Goal: Task Accomplishment & Management: Complete application form

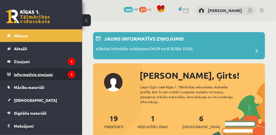
click at [47, 73] on legend "Informatīvie ziņojumi 1" at bounding box center [44, 74] width 61 height 13
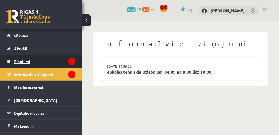
click at [30, 60] on legend "Ziņojumi 1" at bounding box center [44, 61] width 61 height 13
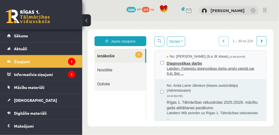
click at [177, 72] on span "Labdien. Pabeidzu diagnostikas darbu angļu valodā par 9.kl. Bet ..." at bounding box center [213, 71] width 94 height 10
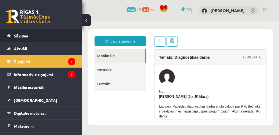
click at [18, 37] on span "Sākums" at bounding box center [21, 35] width 14 height 5
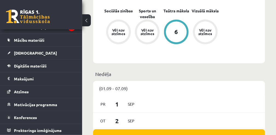
scroll to position [438, 0]
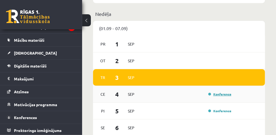
click at [219, 92] on link "Konference" at bounding box center [219, 94] width 23 height 4
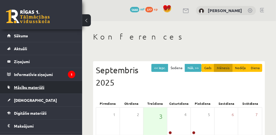
click at [38, 86] on span "Mācību materiāli" at bounding box center [29, 87] width 30 height 5
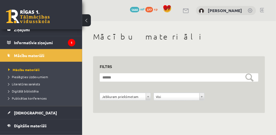
scroll to position [73, 0]
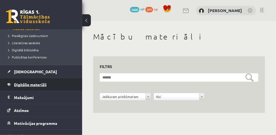
click at [43, 84] on span "Digitālie materiāli" at bounding box center [30, 84] width 33 height 5
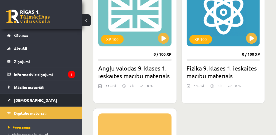
click at [26, 100] on span "[DEMOGRAPHIC_DATA]" at bounding box center [35, 99] width 43 height 5
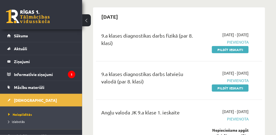
scroll to position [73, 0]
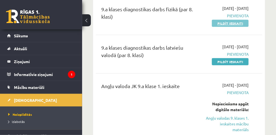
click at [238, 22] on link "Pildīt ieskaiti" at bounding box center [230, 23] width 37 height 7
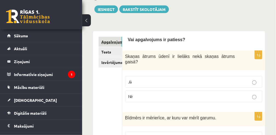
scroll to position [73, 0]
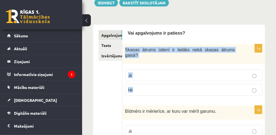
drag, startPoint x: 135, startPoint y: 79, endPoint x: 125, endPoint y: 46, distance: 34.7
click at [125, 46] on div "1p Skaņas ātrums ūdenī ir lielāks nekā skaņas ātrums gaisā ? Jā Nē" at bounding box center [193, 72] width 143 height 56
copy div "Skaņas ātrums ūdenī ir lielāks nekā skaņas ātrums gaisā ? Jā Nē"
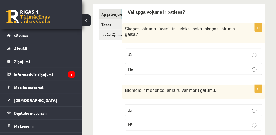
scroll to position [146, 0]
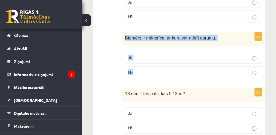
drag, startPoint x: 132, startPoint y: 68, endPoint x: 123, endPoint y: 25, distance: 43.9
click at [123, 32] on div "1p Bīdmērs ir mērierīce, ar kuru var mērīt garumu. Jā Nē" at bounding box center [193, 57] width 143 height 50
copy div "Bīdmērs ir mērierīce, ar kuru var mērīt garumu. Jā Nē"
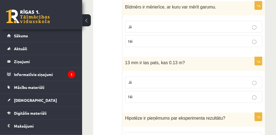
scroll to position [182, 0]
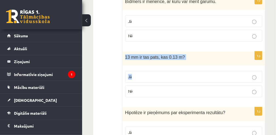
drag, startPoint x: 134, startPoint y: 82, endPoint x: 123, endPoint y: 47, distance: 37.6
click at [123, 51] on div "1p 13 mm ir tas pats, kas 0.13 m? Jā Nē" at bounding box center [193, 76] width 143 height 50
copy div "13 mm ir tas pats, kas 0.13 m? Jā"
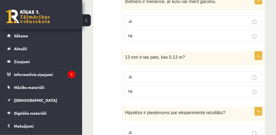
drag, startPoint x: 120, startPoint y: 85, endPoint x: 172, endPoint y: 88, distance: 51.8
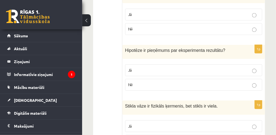
scroll to position [255, 0]
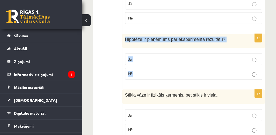
drag, startPoint x: 136, startPoint y: 62, endPoint x: 125, endPoint y: 28, distance: 35.9
click at [125, 34] on div "1p Hipotēze ir pieņēmums par eksperimenta rezultātu ? Jā Nē" at bounding box center [193, 59] width 143 height 50
copy div "Hipotēze ir pieņēmums par eksperimenta rezultātu ? Jā Nē"
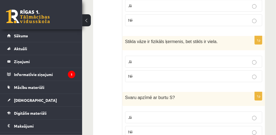
scroll to position [310, 0]
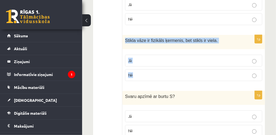
drag, startPoint x: 137, startPoint y: 63, endPoint x: 124, endPoint y: 31, distance: 34.8
click at [124, 35] on div "1p Stikla vāze ir fizikāls ķermenis, bet stikls ir viela. Jā Nē" at bounding box center [193, 60] width 143 height 50
copy div "Stikla vāze ir fizikāls ķermenis, bet stikls ir viela. Jā Nē"
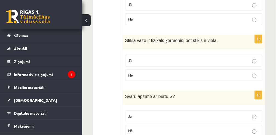
drag, startPoint x: 116, startPoint y: 71, endPoint x: 124, endPoint y: 70, distance: 8.6
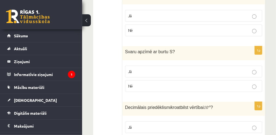
scroll to position [365, 0]
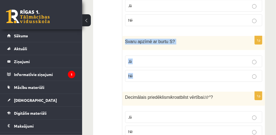
drag, startPoint x: 137, startPoint y: 64, endPoint x: 124, endPoint y: 29, distance: 37.1
click at [124, 36] on div "1p Svaru apzīmē ar burtu S ? Jā Nē" at bounding box center [193, 61] width 143 height 50
copy div "Svaru apzīmē ar burtu S ? Jā Nē"
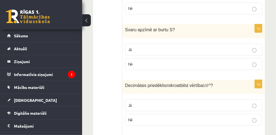
scroll to position [383, 0]
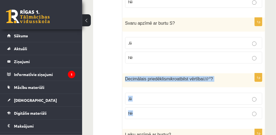
drag, startPoint x: 135, startPoint y: 100, endPoint x: 124, endPoint y: 63, distance: 38.7
click at [124, 73] on div "1p Decimālais priedēklis mikro atbilst vērtībai 10 - 6 ? Jā Nē" at bounding box center [193, 98] width 143 height 50
copy div "Decimālais priedēklis mikro atbilst vērtībai 10 - 6 ? Jā Nē"
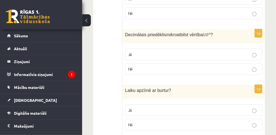
scroll to position [438, 0]
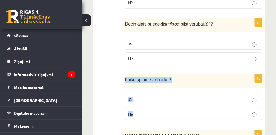
drag, startPoint x: 134, startPoint y: 100, endPoint x: 125, endPoint y: 66, distance: 34.5
click at [125, 74] on div "1p Laiku apzīmē ar burtu t ? Jā Nē" at bounding box center [193, 99] width 143 height 50
copy div "Laiku apzīmē ar burtu t ? Jā Nē"
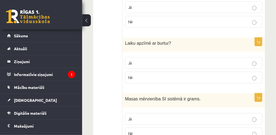
scroll to position [493, 0]
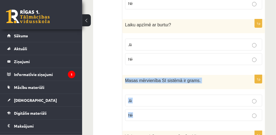
drag, startPoint x: 135, startPoint y: 102, endPoint x: 123, endPoint y: 67, distance: 37.1
click at [123, 75] on div "1p Masas mērvienība SI sistēmā ir grams. Jā Nē" at bounding box center [193, 100] width 143 height 50
copy div "Masas mērvienība SI sistēmā ir grams. Jā Nē"
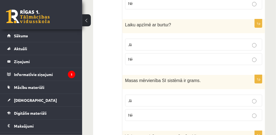
drag, startPoint x: 112, startPoint y: 90, endPoint x: 120, endPoint y: 89, distance: 8.0
click at [113, 90] on ul "Apgalvojumi Tests Izvērtējums!" at bounding box center [111, 126] width 24 height 1033
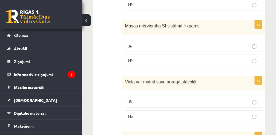
scroll to position [547, 0]
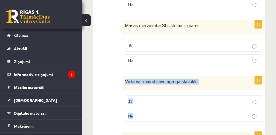
drag, startPoint x: 136, startPoint y: 102, endPoint x: 124, endPoint y: 65, distance: 38.6
click at [124, 76] on div "1p Viela var mainīt savu agregātstāvokli. Jā Nē" at bounding box center [193, 101] width 143 height 50
copy div "Viela var mainīt savu agregātstāvokli. Jā Nē"
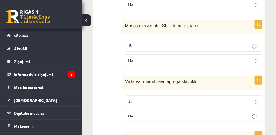
click at [108, 93] on ul "Apgalvojumi Tests Izvērtējums!" at bounding box center [111, 71] width 24 height 1033
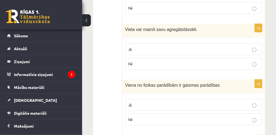
scroll to position [602, 0]
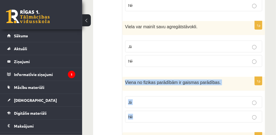
drag, startPoint x: 139, startPoint y: 102, endPoint x: 124, endPoint y: 68, distance: 37.3
click at [124, 77] on div "1p Viena no fizikas parādībām ir gaismas parādības. Jā Nē" at bounding box center [193, 102] width 143 height 50
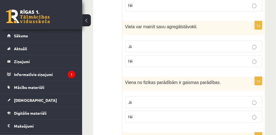
drag, startPoint x: 104, startPoint y: 67, endPoint x: 122, endPoint y: 74, distance: 19.2
click at [104, 66] on ul "Apgalvojumi Tests Izvērtējums!" at bounding box center [111, 17] width 24 height 1033
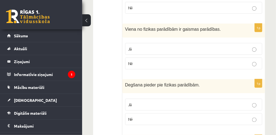
scroll to position [657, 0]
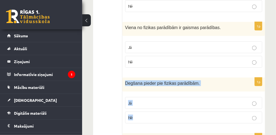
drag, startPoint x: 137, startPoint y: 103, endPoint x: 124, endPoint y: 69, distance: 36.9
click at [124, 77] on div "1p Degšana pieder pie fizikas parādībām. Jā Nē" at bounding box center [193, 102] width 143 height 50
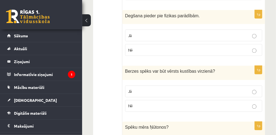
scroll to position [730, 0]
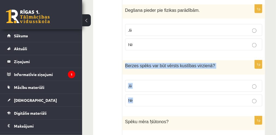
drag, startPoint x: 131, startPoint y: 85, endPoint x: 124, endPoint y: 50, distance: 35.8
click at [124, 60] on div "1p Berzes spēks var būt vērsts kustības virzienā ? Jā Nē" at bounding box center [193, 85] width 143 height 50
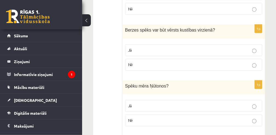
scroll to position [766, 0]
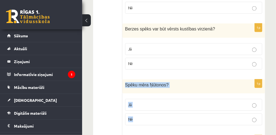
drag, startPoint x: 134, startPoint y: 103, endPoint x: 125, endPoint y: 71, distance: 33.4
click at [125, 79] on div "1p Spēku mēra Ņūtonos ? Jā Nē" at bounding box center [193, 104] width 143 height 50
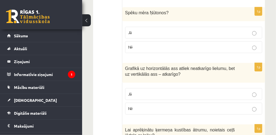
scroll to position [839, 0]
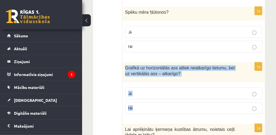
drag, startPoint x: 139, startPoint y: 91, endPoint x: 125, endPoint y: 52, distance: 41.8
click at [125, 62] on div "1p Grafikā uz horizontālās ass atliek neatkarīgo lielumu, bet uz vertikālās ass…" at bounding box center [193, 90] width 143 height 56
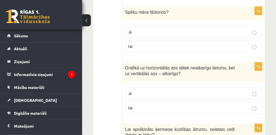
drag, startPoint x: 101, startPoint y: 59, endPoint x: 106, endPoint y: 60, distance: 5.3
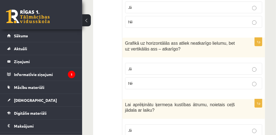
scroll to position [876, 0]
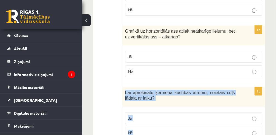
drag, startPoint x: 132, startPoint y: 116, endPoint x: 125, endPoint y: 75, distance: 40.9
click at [125, 87] on div "1p Lai aprēķinātu ķermeņa kustības ātrumu, noietais ceļš jādala ar laiku? Jā Nē" at bounding box center [193, 115] width 143 height 56
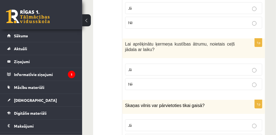
scroll to position [931, 0]
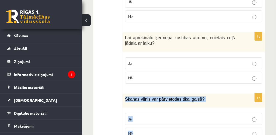
drag, startPoint x: 138, startPoint y: 115, endPoint x: 124, endPoint y: 84, distance: 34.0
click at [124, 93] on div "1p Skaņas vilnis var pārvietoties tikai gaisā? Jā Nē" at bounding box center [193, 118] width 143 height 50
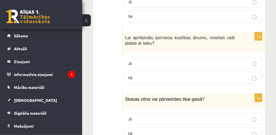
drag, startPoint x: 106, startPoint y: 47, endPoint x: 134, endPoint y: 55, distance: 28.1
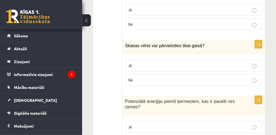
scroll to position [985, 0]
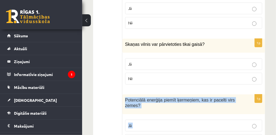
drag, startPoint x: 135, startPoint y: 122, endPoint x: 123, endPoint y: 80, distance: 43.2
click at [123, 94] on div "1p Potenciālā enerģija piemīt ķermeņiem, kas ir pacelti virs zemes ? Jā Nē" at bounding box center [193, 122] width 143 height 56
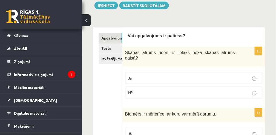
scroll to position [31, 0]
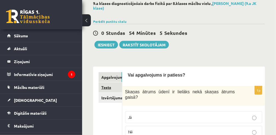
click at [110, 83] on link "Tests" at bounding box center [111, 87] width 24 height 10
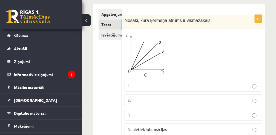
scroll to position [86, 0]
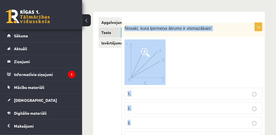
drag, startPoint x: 138, startPoint y: 118, endPoint x: 123, endPoint y: 22, distance: 96.7
click at [123, 23] on div "1p Nosaki, kura ķermeņa ātrums ir vismazākais! 1. 2. 3. Nepietiek informācijas" at bounding box center [193, 85] width 143 height 125
click at [145, 48] on span at bounding box center [145, 52] width 9 height 9
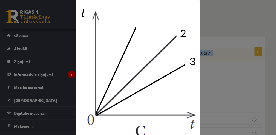
scroll to position [67, 0]
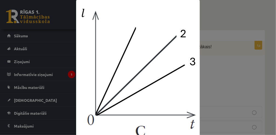
click at [247, 13] on div at bounding box center [138, 68] width 276 height 137
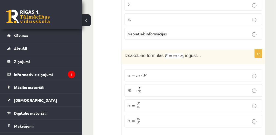
scroll to position [195, 0]
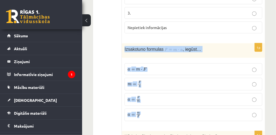
drag, startPoint x: 146, startPoint y: 109, endPoint x: 124, endPoint y: 41, distance: 72.0
click at [124, 43] on div "1p Izsakot a no formulas , iegūst… a = m ⋅ F a = m ⋅ F m = F a m = F a a = F m …" at bounding box center [193, 84] width 143 height 82
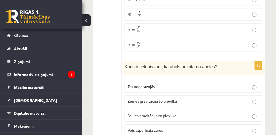
scroll to position [286, 0]
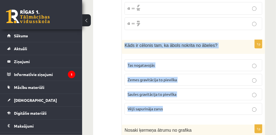
drag, startPoint x: 165, startPoint y: 99, endPoint x: 122, endPoint y: 36, distance: 76.2
click at [122, 40] on div "1p Kāds ir cēlonis tam, ka ābols nokrita no ābeles? Tas nogatavojās Zemes gravi…" at bounding box center [193, 79] width 143 height 79
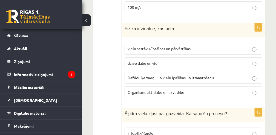
scroll to position [487, 0]
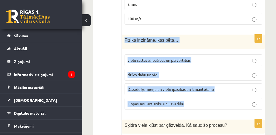
drag, startPoint x: 180, startPoint y: 93, endPoint x: 125, endPoint y: 29, distance: 84.6
click at [125, 34] on div "1p Fizika ir zinātne, kas pēta… vielu sastāvu, īpašības un pārvērtības dzīvo da…" at bounding box center [193, 73] width 143 height 79
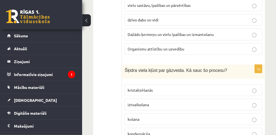
scroll to position [578, 0]
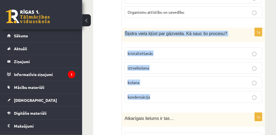
drag, startPoint x: 153, startPoint y: 87, endPoint x: 124, endPoint y: 25, distance: 67.6
click at [124, 28] on div "1p Šķidra viela kļūst par gāzveida. Kā sauc šo procesu? kristalizēšanās iztvaik…" at bounding box center [193, 67] width 143 height 79
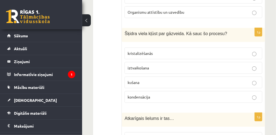
drag, startPoint x: 96, startPoint y: 68, endPoint x: 107, endPoint y: 65, distance: 11.7
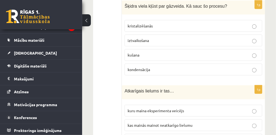
scroll to position [633, 0]
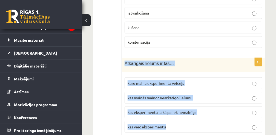
drag, startPoint x: 167, startPoint y: 114, endPoint x: 125, endPoint y: 53, distance: 74.5
click at [125, 58] on div "1p Atkarīgais lielums ir tas… kuru maina eksperimenta veicējs kas mainās mainot…" at bounding box center [193, 97] width 143 height 79
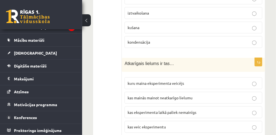
click at [106, 66] on ul "Apgalvojumi Tests Izvērtējums!" at bounding box center [110, 121] width 23 height 1302
drag, startPoint x: 252, startPoint y: 87, endPoint x: 237, endPoint y: 90, distance: 14.9
click at [252, 95] on p "kas mainās mainot neatkarīgo lielumu" at bounding box center [194, 98] width 132 height 6
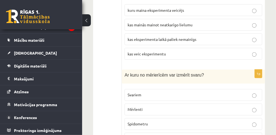
scroll to position [724, 0]
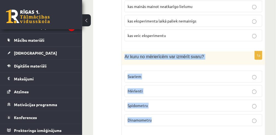
drag, startPoint x: 152, startPoint y: 107, endPoint x: 123, endPoint y: 43, distance: 70.8
click at [123, 51] on div "1p Ar kuru no mērierīcēm var izmērīt svaru? Svariem Mērlenti Spidometru Dinamom…" at bounding box center [193, 90] width 143 height 79
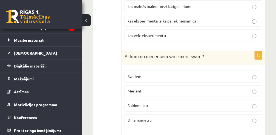
click at [112, 81] on ul "Apgalvojumi Tests Izvērtējums!" at bounding box center [110, 30] width 23 height 1302
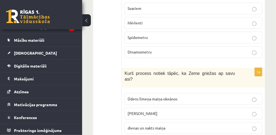
scroll to position [797, 0]
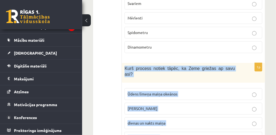
drag, startPoint x: 169, startPoint y: 120, endPoint x: 125, endPoint y: 56, distance: 77.9
click at [125, 63] on div "1p Kurš process notiek tāpēc, ka Zeme griežas ap savu asi? Ūdens līmeņa maiņa o…" at bounding box center [193, 105] width 143 height 85
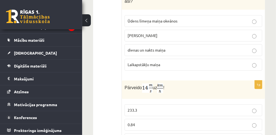
scroll to position [889, 0]
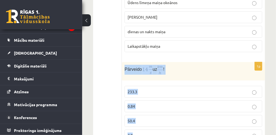
drag, startPoint x: 141, startPoint y: 116, endPoint x: 122, endPoint y: 48, distance: 70.5
click at [122, 62] on div "1p Pārveido uz ! 233.3 0.84 50.4 3.9" at bounding box center [193, 103] width 143 height 83
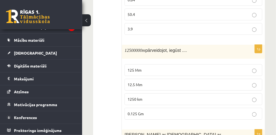
scroll to position [998, 0]
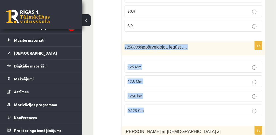
drag, startPoint x: 148, startPoint y: 90, endPoint x: 124, endPoint y: 26, distance: 68.2
click at [124, 41] on div "1p 12500000 m pārveidojot, iegūst .... 125 Mm 12.5 Mm 1250 km 0.125 Gm" at bounding box center [193, 80] width 143 height 79
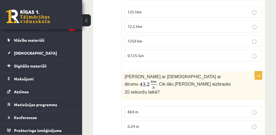
scroll to position [1071, 0]
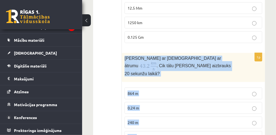
drag, startPoint x: 143, startPoint y: 109, endPoint x: 124, endPoint y: 37, distance: 74.5
click at [124, 53] on div "1p Anna brauc ar skrituļslidām ar ātrumu . Cik tālu Anna aizbrauks 20 sekunžu l…" at bounding box center [193, 100] width 143 height 94
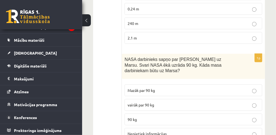
scroll to position [1181, 0]
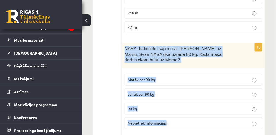
drag, startPoint x: 170, startPoint y: 90, endPoint x: 124, endPoint y: 21, distance: 82.8
click at [124, 43] on div "1p NASA darbinieks sapņo par ceļošanu uz Marsu. Svari NASA ēkā uzrāda 90 kg. Kā…" at bounding box center [193, 88] width 143 height 90
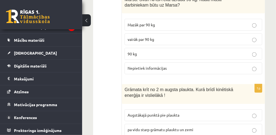
scroll to position [1250, 0]
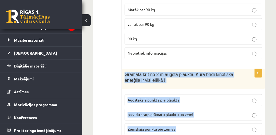
drag, startPoint x: 193, startPoint y: 110, endPoint x: 122, endPoint y: 41, distance: 98.3
click at [122, 69] on div "1p Grāmata krīt no 2 m augsta plaukta. Kurā brīdī kinētiskā enerģija ir visliel…" at bounding box center [193, 111] width 143 height 85
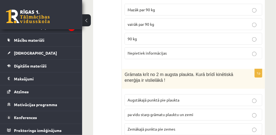
drag, startPoint x: 90, startPoint y: 59, endPoint x: 115, endPoint y: 65, distance: 25.4
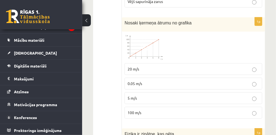
scroll to position [393, 0]
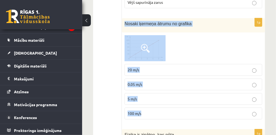
drag, startPoint x: 141, startPoint y: 103, endPoint x: 125, endPoint y: 17, distance: 86.8
click at [125, 18] on div "1p Nosaki ķermeņa ātrumu no grafika 20 m/s 0.05 m/s 5 m/s 100 m/s" at bounding box center [193, 70] width 143 height 105
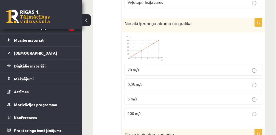
click at [132, 35] on img at bounding box center [145, 48] width 41 height 26
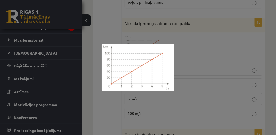
click at [111, 50] on img at bounding box center [138, 67] width 73 height 47
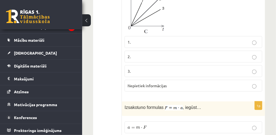
scroll to position [101, 0]
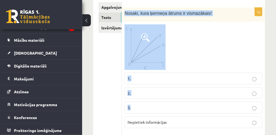
drag, startPoint x: 133, startPoint y: 104, endPoint x: 124, endPoint y: 7, distance: 97.3
click at [124, 8] on div "1p Nosaki, kura ķermeņa ātrums ir vismazākais! 1. 2. 3. Nepietiek informācijas" at bounding box center [193, 70] width 143 height 125
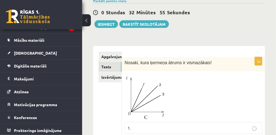
scroll to position [46, 0]
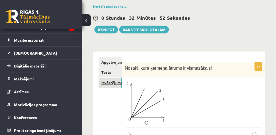
click at [112, 77] on link "Izvērtējums!" at bounding box center [110, 82] width 23 height 10
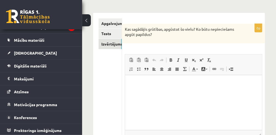
scroll to position [82, 0]
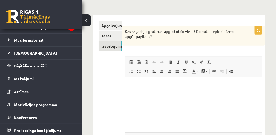
click at [136, 88] on p "Bagātinātā teksta redaktors, wiswyg-editor-user-answer-47363940023500" at bounding box center [193, 85] width 126 height 6
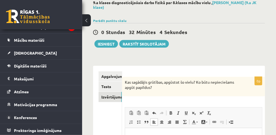
scroll to position [28, 0]
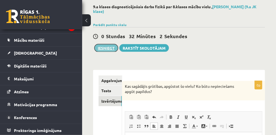
click at [107, 44] on button "Iesniegt" at bounding box center [106, 48] width 24 height 8
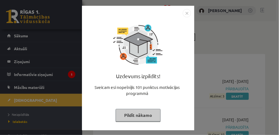
click at [133, 116] on button "Pildīt nākamo" at bounding box center [138, 115] width 45 height 13
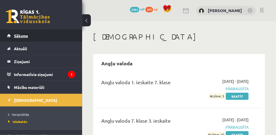
click at [21, 35] on span "Sākums" at bounding box center [21, 35] width 14 height 5
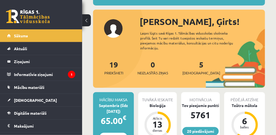
scroll to position [73, 0]
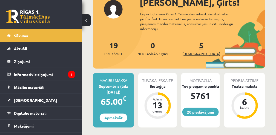
click at [196, 51] on span "[DEMOGRAPHIC_DATA]" at bounding box center [201, 53] width 38 height 5
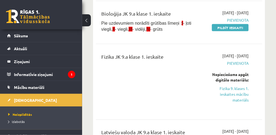
scroll to position [201, 0]
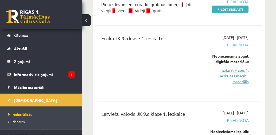
click at [239, 74] on link "Fizika 9. klases 1. ieskaites mācību materiāls" at bounding box center [227, 75] width 44 height 17
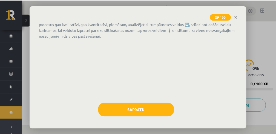
scroll to position [33, 0]
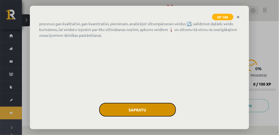
click at [138, 108] on button "Sapratu" at bounding box center [137, 110] width 77 height 14
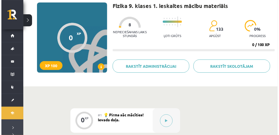
scroll to position [55, 0]
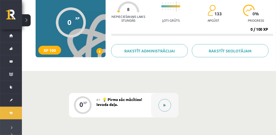
click at [164, 104] on icon at bounding box center [165, 104] width 2 height 3
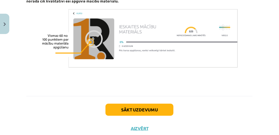
scroll to position [448, 0]
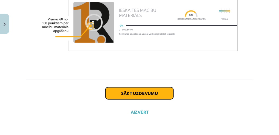
click at [145, 92] on button "Sākt uzdevumu" at bounding box center [139, 93] width 68 height 12
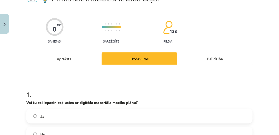
scroll to position [68, 0]
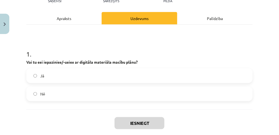
click at [64, 19] on div "Apraksts" at bounding box center [63, 18] width 75 height 12
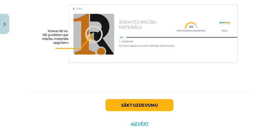
scroll to position [448, 0]
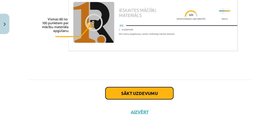
click at [142, 94] on button "Sākt uzdevumu" at bounding box center [139, 93] width 68 height 12
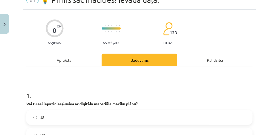
scroll to position [87, 0]
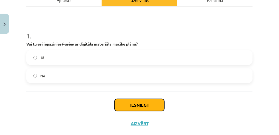
click at [138, 103] on button "Iesniegt" at bounding box center [139, 105] width 50 height 12
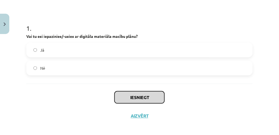
scroll to position [98, 0]
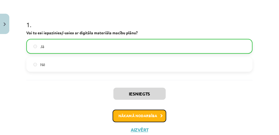
click at [134, 116] on button "Nākamā nodarbība" at bounding box center [140, 115] width 54 height 13
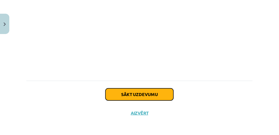
click at [144, 96] on button "Sākt uzdevumu" at bounding box center [139, 94] width 68 height 12
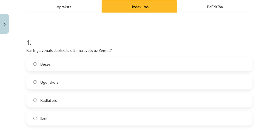
scroll to position [87, 0]
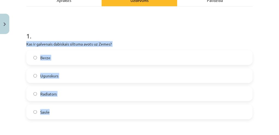
drag, startPoint x: 50, startPoint y: 112, endPoint x: 27, endPoint y: 43, distance: 72.7
click at [27, 43] on div "1 . Kas ir galvenais dabiskais siltuma avots uz Zemes? Berze Ugunskurs Radiator…" at bounding box center [139, 70] width 226 height 97
copy div "Kas ir galvenais dabiskais siltuma avots uz Zemes? Berze Ugunskurs Radiators Sa…"
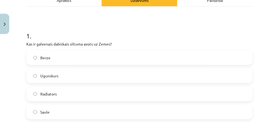
click at [60, 29] on h1 "1 ." at bounding box center [139, 30] width 226 height 17
drag, startPoint x: 37, startPoint y: 112, endPoint x: 78, endPoint y: 115, distance: 41.1
click at [37, 112] on label "Saule" at bounding box center [139, 112] width 225 height 14
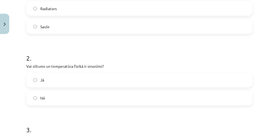
scroll to position [178, 0]
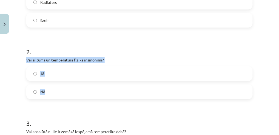
drag, startPoint x: 46, startPoint y: 93, endPoint x: 26, endPoint y: 59, distance: 39.7
click at [26, 59] on div "2 . Vai siltums un temperatūra fizikā ir sinonīmi? Jā Nē" at bounding box center [139, 69] width 226 height 60
copy div "Vai siltums un temperatūra fizikā ir sinonīmi? Jā Nē"
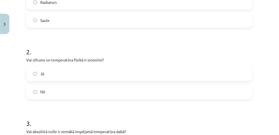
drag, startPoint x: 84, startPoint y: 40, endPoint x: 64, endPoint y: 55, distance: 25.3
click at [84, 41] on h1 "2 ." at bounding box center [139, 47] width 226 height 17
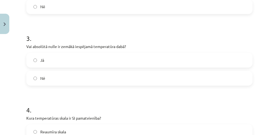
scroll to position [269, 0]
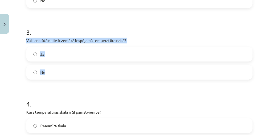
drag, startPoint x: 52, startPoint y: 74, endPoint x: 22, endPoint y: 39, distance: 46.1
click at [22, 39] on div "Mācību tēma: Fizika 9. klases 1. ieskaites mācību materiāls #2 📝 1. tēma. Siltu…" at bounding box center [139, 67] width 279 height 135
copy div "Vai absolūtā nulle ir zemākā iespējamā temperatūra dabā? Jā Nē"
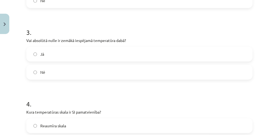
drag, startPoint x: 69, startPoint y: 25, endPoint x: 63, endPoint y: 28, distance: 7.6
click at [69, 25] on h1 "3 ." at bounding box center [139, 27] width 226 height 17
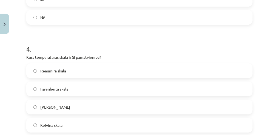
scroll to position [342, 0]
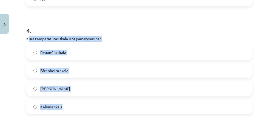
drag, startPoint x: 67, startPoint y: 107, endPoint x: 28, endPoint y: 38, distance: 79.4
click at [28, 38] on div "4 . Kura temperatūras skala ir SI pamatvienība? Reaumīra skala Fārenheita skala…" at bounding box center [139, 65] width 226 height 97
copy div "ura temperatūras skala ir SI pamatvienība? Reaumīra skala Fārenheita skala Cels…"
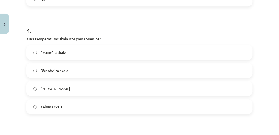
click at [74, 21] on h1 "4 ." at bounding box center [139, 25] width 226 height 17
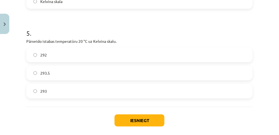
scroll to position [452, 0]
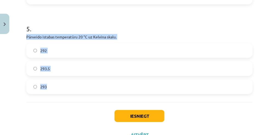
drag, startPoint x: 47, startPoint y: 87, endPoint x: 25, endPoint y: 37, distance: 54.8
copy div "Pārveido istabas temperatūru 20 °C uz Kelvina skalu. 292 293.5 293"
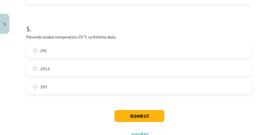
click at [62, 116] on div "Iesniegt Aizvērt" at bounding box center [139, 121] width 226 height 38
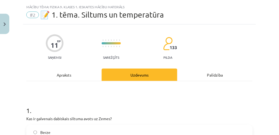
scroll to position [0, 0]
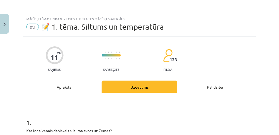
click at [68, 87] on div "Apraksts" at bounding box center [63, 86] width 75 height 12
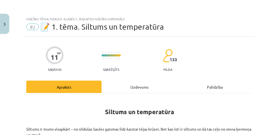
click at [134, 88] on div "Uzdevums" at bounding box center [139, 86] width 75 height 12
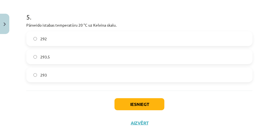
scroll to position [474, 0]
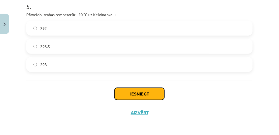
click at [132, 95] on button "Iesniegt" at bounding box center [139, 94] width 50 height 12
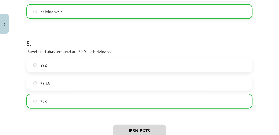
scroll to position [491, 0]
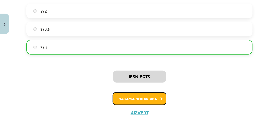
click at [142, 100] on button "Nākamā nodarbība" at bounding box center [140, 98] width 54 height 13
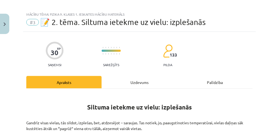
scroll to position [0, 0]
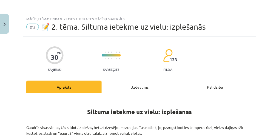
click at [69, 86] on div "Apraksts" at bounding box center [63, 86] width 75 height 12
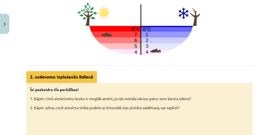
scroll to position [287, 0]
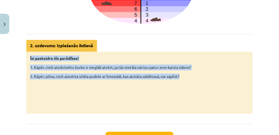
drag, startPoint x: 183, startPoint y: 87, endPoint x: 28, endPoint y: 70, distance: 155.9
click at [28, 70] on div "Īsi paskaidro šīs parādības! 1. Kāpēc cieši aizskrūvētu burku ir vieglāk atvērt…" at bounding box center [139, 82] width 226 height 62
copy div "Īsi paskaidro šīs parādības! 1. Kāpēc cieši aizskrūvētu burku ir vieglāk atvērt…"
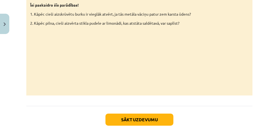
scroll to position [359, 0]
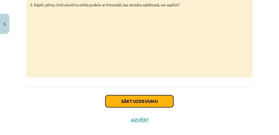
click at [139, 107] on button "Sākt uzdevumu" at bounding box center [139, 101] width 68 height 12
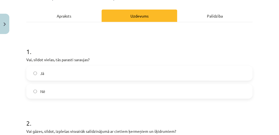
scroll to position [87, 0]
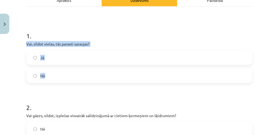
drag, startPoint x: 48, startPoint y: 77, endPoint x: 19, endPoint y: 44, distance: 44.4
click at [19, 44] on div "Mācību tēma: Fizika 9. klases 1. ieskaites mācību materiāls #3 📝 2. tēma. Siltu…" at bounding box center [139, 67] width 279 height 135
copy div "Vai, sildot vielas, tās parasti saraujas? Jā Nē"
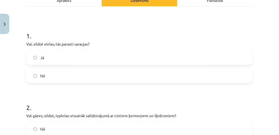
drag, startPoint x: 45, startPoint y: 91, endPoint x: 44, endPoint y: 88, distance: 3.2
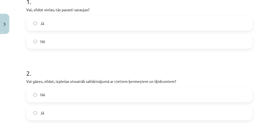
scroll to position [123, 0]
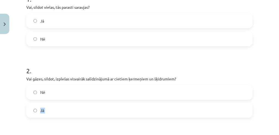
drag, startPoint x: 41, startPoint y: 113, endPoint x: 20, endPoint y: 129, distance: 25.7
click at [20, 129] on div "Mācību tēma: Fizika 9. klases 1. ieskaites mācību materiāls #3 📝 2. tēma. Siltu…" at bounding box center [139, 67] width 279 height 135
drag, startPoint x: 20, startPoint y: 129, endPoint x: 22, endPoint y: 126, distance: 3.0
click at [22, 126] on div "Mācību tēma: Fizika 9. klases 1. ieskaites mācību materiāls #3 📝 2. tēma. Siltu…" at bounding box center [139, 67] width 279 height 135
drag, startPoint x: 54, startPoint y: 129, endPoint x: 51, endPoint y: 124, distance: 6.0
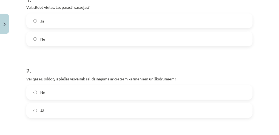
click at [54, 129] on h1 "3 ." at bounding box center [139, 137] width 226 height 17
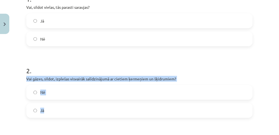
drag, startPoint x: 48, startPoint y: 113, endPoint x: 26, endPoint y: 80, distance: 39.3
copy div "Vai gāzes, sildot, izplešas visvairāk salīdzinājumā ar cietiem ķermeņiem un šķi…"
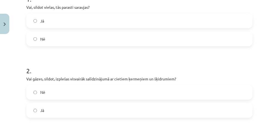
click at [73, 62] on h1 "2 ." at bounding box center [139, 65] width 226 height 17
click at [36, 112] on label "Jā" at bounding box center [139, 110] width 225 height 14
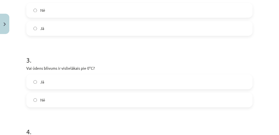
scroll to position [214, 0]
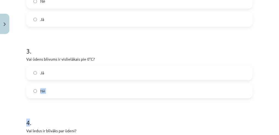
drag, startPoint x: 36, startPoint y: 95, endPoint x: 29, endPoint y: 105, distance: 12.5
drag, startPoint x: 29, startPoint y: 105, endPoint x: 39, endPoint y: 108, distance: 10.2
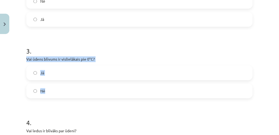
drag, startPoint x: 47, startPoint y: 93, endPoint x: 22, endPoint y: 57, distance: 43.3
click at [22, 57] on div "Mācību tēma: Fizika 9. klases 1. ieskaites mācību materiāls #3 📝 2. tēma. Siltu…" at bounding box center [139, 67] width 279 height 135
copy div "Vai ūdens blīvums ir vislielākais pie 0°C? Jā Nē"
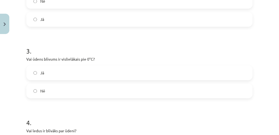
click at [61, 43] on h1 "3 ." at bounding box center [139, 46] width 226 height 17
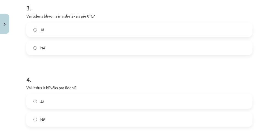
scroll to position [269, 0]
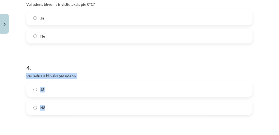
drag, startPoint x: 54, startPoint y: 109, endPoint x: 24, endPoint y: 76, distance: 44.4
copy div "Vai ledus ir blīvāks par ūdeni? Jā Nē"
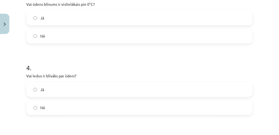
click at [55, 60] on h1 "4 ." at bounding box center [139, 62] width 226 height 17
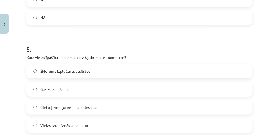
scroll to position [379, 0]
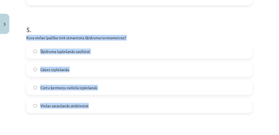
drag, startPoint x: 87, startPoint y: 108, endPoint x: 18, endPoint y: 34, distance: 100.7
click at [18, 34] on div "Mācību tēma: Fizika 9. klases 1. ieskaites mācību materiāls #3 📝 2. tēma. Siltu…" at bounding box center [139, 67] width 279 height 135
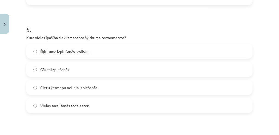
click at [84, 19] on h1 "5 ." at bounding box center [139, 24] width 226 height 17
drag, startPoint x: 34, startPoint y: 54, endPoint x: 41, endPoint y: 54, distance: 6.8
click at [34, 54] on label "Šķidruma izplešanās sasilstot" at bounding box center [139, 51] width 225 height 14
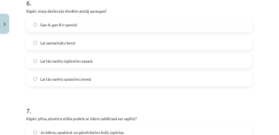
scroll to position [506, 0]
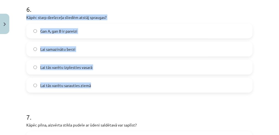
drag, startPoint x: 93, startPoint y: 83, endPoint x: 22, endPoint y: 18, distance: 96.5
click at [22, 18] on div "Mācību tēma: Fizika 9. klases 1. ieskaites mācību materiāls #3 📝 2. tēma. Siltu…" at bounding box center [139, 67] width 279 height 135
click at [12, 30] on div "Mācību tēma: Fizika 9. klases 1. ieskaites mācību materiāls #3 📝 2. tēma. Siltu…" at bounding box center [139, 67] width 279 height 135
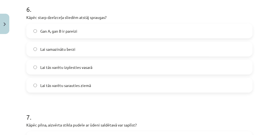
click at [123, 7] on h1 "6 ." at bounding box center [139, 4] width 226 height 17
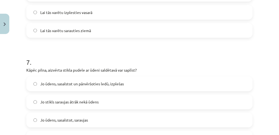
scroll to position [598, 0]
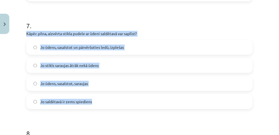
drag, startPoint x: 97, startPoint y: 101, endPoint x: 25, endPoint y: 32, distance: 99.3
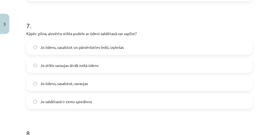
click at [72, 18] on h1 "7 ." at bounding box center [139, 20] width 226 height 17
click at [36, 50] on label "Jo ūdens, sasalstot un pārvēršoties ledū, izplešas" at bounding box center [139, 48] width 225 height 14
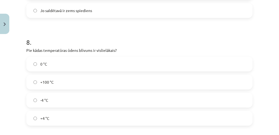
scroll to position [689, 0]
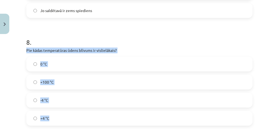
drag, startPoint x: 57, startPoint y: 120, endPoint x: 16, endPoint y: 50, distance: 80.9
click at [16, 50] on div "Mācību tēma: Fizika 9. klases 1. ieskaites mācību materiāls #3 📝 2. tēma. Siltu…" at bounding box center [139, 67] width 279 height 135
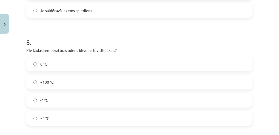
click at [80, 39] on h1 "8 ." at bounding box center [139, 37] width 226 height 17
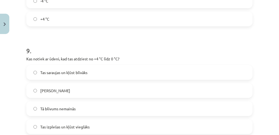
scroll to position [798, 0]
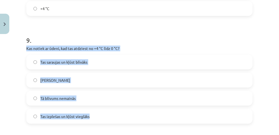
drag, startPoint x: 91, startPoint y: 117, endPoint x: 22, endPoint y: 47, distance: 98.5
click at [22, 47] on div "Mācību tēma: Fizika 9. klases 1. ieskaites mācību materiāls #3 📝 2. tēma. Siltu…" at bounding box center [139, 67] width 279 height 135
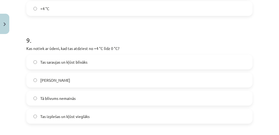
click at [88, 28] on h1 "9 ." at bounding box center [139, 35] width 226 height 17
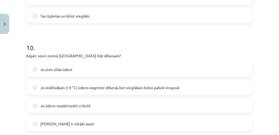
scroll to position [926, 0]
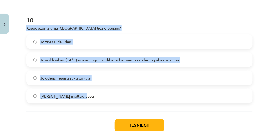
drag, startPoint x: 87, startPoint y: 96, endPoint x: 21, endPoint y: 26, distance: 96.4
click at [21, 26] on div "Mācību tēma: Fizika 9. klases 1. ieskaites mācību materiāls #3 📝 2. tēma. Siltu…" at bounding box center [139, 67] width 279 height 135
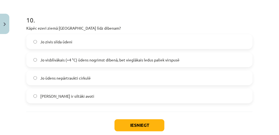
click at [112, 18] on h1 "10 ." at bounding box center [139, 15] width 226 height 17
drag, startPoint x: 136, startPoint y: 126, endPoint x: 139, endPoint y: 123, distance: 4.3
click at [136, 126] on button "Iesniegt" at bounding box center [139, 125] width 50 height 12
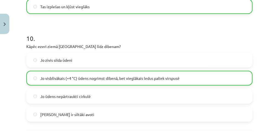
scroll to position [975, 0]
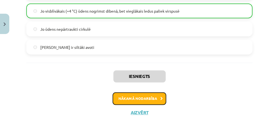
click at [132, 98] on button "Nākamā nodarbība" at bounding box center [140, 98] width 54 height 13
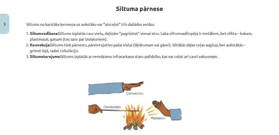
scroll to position [105, 0]
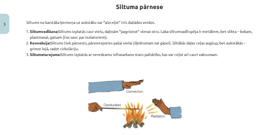
drag, startPoint x: 226, startPoint y: 53, endPoint x: 23, endPoint y: 20, distance: 205.6
click at [53, 93] on p at bounding box center [139, 105] width 226 height 91
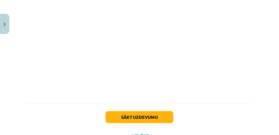
scroll to position [388, 0]
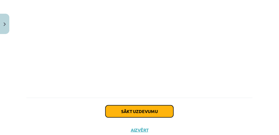
click at [147, 111] on button "Sākt uzdevumu" at bounding box center [139, 111] width 68 height 12
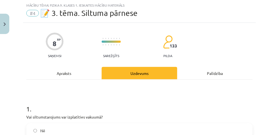
scroll to position [68, 0]
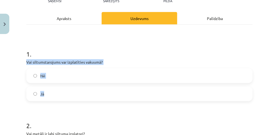
drag, startPoint x: 53, startPoint y: 93, endPoint x: 22, endPoint y: 60, distance: 45.1
click at [22, 60] on div "Mācību tēma: Fizika 9. klases 1. ieskaites mācību materiāls #4 📝 3. tēma. Siltu…" at bounding box center [139, 67] width 279 height 135
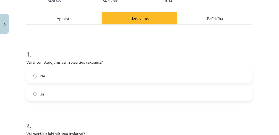
click at [80, 45] on h1 "1 ." at bounding box center [139, 49] width 226 height 17
click at [37, 93] on label "Jā" at bounding box center [139, 94] width 225 height 14
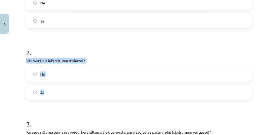
drag, startPoint x: 49, startPoint y: 94, endPoint x: 27, endPoint y: 60, distance: 41.4
click at [27, 60] on div "2 . Vai metāli ir labi siltuma izolatori? Nē Jā" at bounding box center [139, 69] width 226 height 60
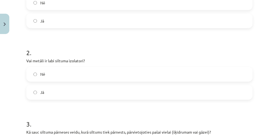
click at [76, 39] on h1 "2 ." at bounding box center [139, 47] width 226 height 17
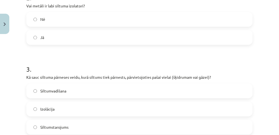
scroll to position [233, 0]
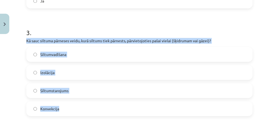
drag, startPoint x: 62, startPoint y: 107, endPoint x: 21, endPoint y: 42, distance: 77.2
click at [21, 42] on div "Mācību tēma: Fizika 9. klases 1. ieskaites mācību materiāls #4 📝 3. tēma. Siltu…" at bounding box center [139, 67] width 279 height 135
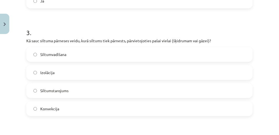
click at [71, 30] on h1 "3 ." at bounding box center [139, 27] width 226 height 17
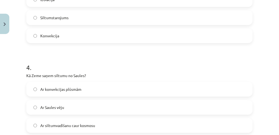
scroll to position [324, 0]
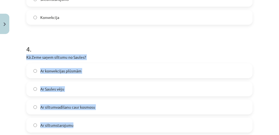
drag, startPoint x: 75, startPoint y: 125, endPoint x: 23, endPoint y: 55, distance: 87.1
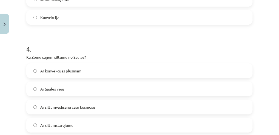
click at [94, 37] on h1 "4 ." at bounding box center [139, 44] width 226 height 17
click at [37, 126] on label "Ar siltumstarojumu" at bounding box center [139, 125] width 225 height 14
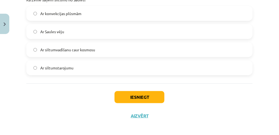
scroll to position [384, 0]
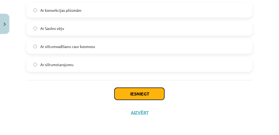
drag, startPoint x: 130, startPoint y: 94, endPoint x: 136, endPoint y: 90, distance: 7.2
click at [130, 94] on button "Iesniegt" at bounding box center [139, 94] width 50 height 12
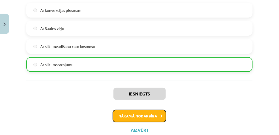
click at [131, 115] on button "Nākamā nodarbība" at bounding box center [140, 115] width 54 height 13
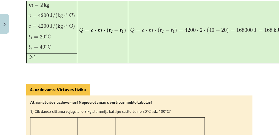
scroll to position [342, 0]
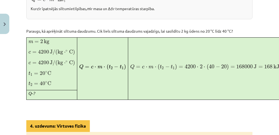
click at [257, 64] on span "Q = c ⋅ m ⋅ ( t 2 − t 1 ) = 4200 ⋅ 2 ⋅ ( 40 − 20 ) = 168000 J = 168 kJ" at bounding box center [204, 67] width 149 height 6
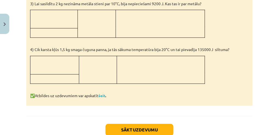
scroll to position [605, 0]
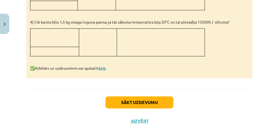
click at [105, 66] on link "šeit" at bounding box center [101, 68] width 7 height 5
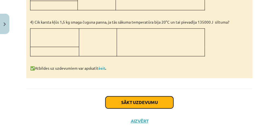
click at [141, 96] on button "Sākt uzdevumu" at bounding box center [139, 102] width 68 height 12
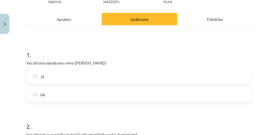
scroll to position [68, 0]
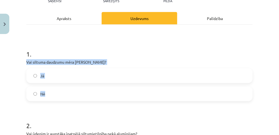
drag, startPoint x: 45, startPoint y: 96, endPoint x: 22, endPoint y: 60, distance: 42.5
click at [22, 60] on div "Mācību tēma: Fizika 9. klases 1. ieskaites mācību materiāls #5 📝 4. tēma. Siltu…" at bounding box center [139, 67] width 279 height 135
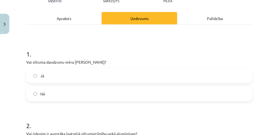
click at [76, 47] on h1 "1 ." at bounding box center [139, 49] width 226 height 17
click at [33, 95] on label "Nē" at bounding box center [139, 94] width 225 height 14
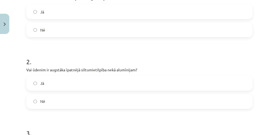
scroll to position [141, 0]
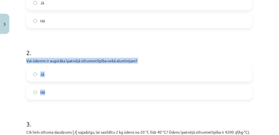
drag, startPoint x: 45, startPoint y: 94, endPoint x: 26, endPoint y: 59, distance: 39.6
click at [26, 59] on div "7 XP Saņemsi Sarežģīts 133 pilda Apraksts Uzdevums Palīdzība 1 . Vai siltuma da…" at bounding box center [139, 67] width 233 height 344
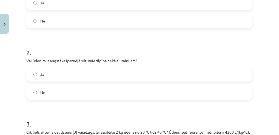
click at [76, 42] on h1 "2 ." at bounding box center [139, 47] width 226 height 17
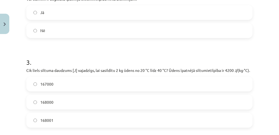
scroll to position [214, 0]
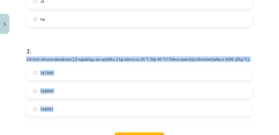
drag, startPoint x: 61, startPoint y: 110, endPoint x: 18, endPoint y: 56, distance: 69.3
click at [18, 56] on div "Mācību tēma: Fizika 9. klases 1. ieskaites mācību materiāls #5 📝 4. tēma. Siltu…" at bounding box center [139, 67] width 279 height 135
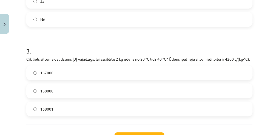
click at [74, 38] on h1 "3 ." at bounding box center [139, 46] width 226 height 17
click at [33, 90] on label "168000" at bounding box center [139, 91] width 225 height 14
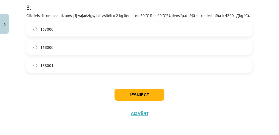
scroll to position [259, 0]
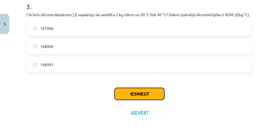
click at [133, 93] on button "Iesniegt" at bounding box center [139, 94] width 50 height 12
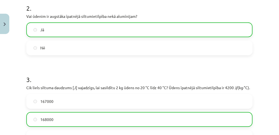
scroll to position [276, 0]
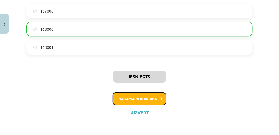
click at [137, 98] on button "Nākamā nodarbība" at bounding box center [140, 98] width 54 height 13
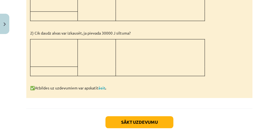
scroll to position [588, 0]
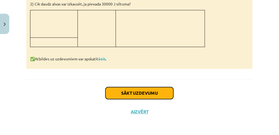
click at [141, 93] on button "Sākt uzdevumu" at bounding box center [139, 93] width 68 height 12
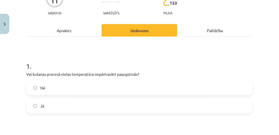
scroll to position [87, 0]
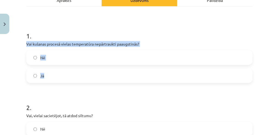
drag, startPoint x: 49, startPoint y: 76, endPoint x: 24, endPoint y: 45, distance: 40.4
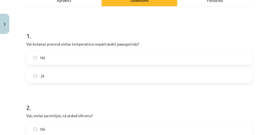
click at [57, 30] on h1 "1 ." at bounding box center [139, 30] width 226 height 17
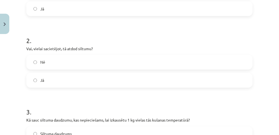
scroll to position [160, 0]
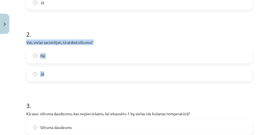
drag, startPoint x: 47, startPoint y: 77, endPoint x: 24, endPoint y: 43, distance: 41.3
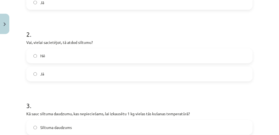
click at [75, 24] on h1 "2 ." at bounding box center [139, 29] width 226 height 17
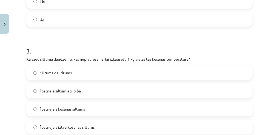
scroll to position [233, 0]
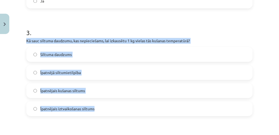
drag, startPoint x: 99, startPoint y: 108, endPoint x: 25, endPoint y: 37, distance: 103.0
click at [25, 37] on div "11 XP Saņemsi Sarežģīts 133 pilda Apraksts Uzdevums Palīdzība 1 . Vai kušanas p…" at bounding box center [139, 86] width 233 height 565
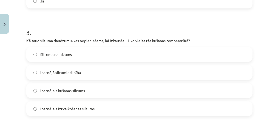
click at [77, 23] on h1 "3 ." at bounding box center [139, 27] width 226 height 17
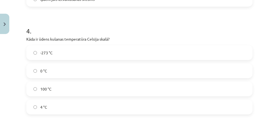
scroll to position [342, 0]
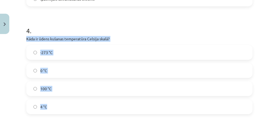
drag, startPoint x: 57, startPoint y: 106, endPoint x: 19, endPoint y: 39, distance: 77.3
click at [19, 39] on div "Mācību tēma: Fizika 9. klases 1. ieskaites mācību materiāls #6 📝 5. tēma. Kušan…" at bounding box center [139, 67] width 279 height 135
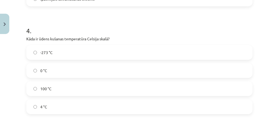
click at [84, 21] on h1 "4 ." at bounding box center [139, 25] width 226 height 17
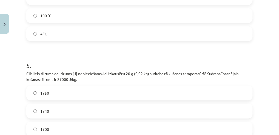
scroll to position [452, 0]
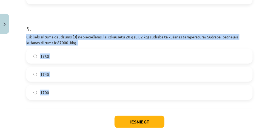
drag, startPoint x: 60, startPoint y: 93, endPoint x: 25, endPoint y: 37, distance: 66.2
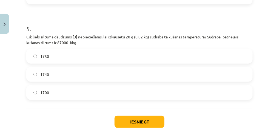
click at [142, 121] on button "Iesniegt" at bounding box center [139, 122] width 50 height 12
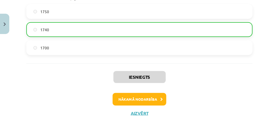
scroll to position [497, 0]
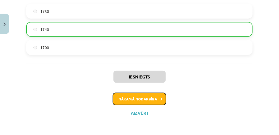
click at [142, 99] on button "Nākamā nodarbība" at bounding box center [140, 99] width 54 height 13
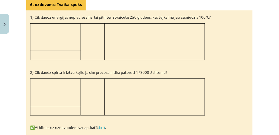
scroll to position [515, 0]
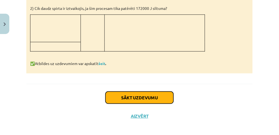
click at [132, 92] on button "Sākt uzdevumu" at bounding box center [139, 97] width 68 height 12
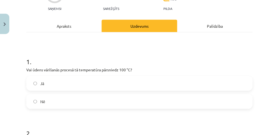
scroll to position [73, 0]
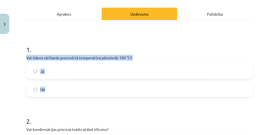
drag, startPoint x: 36, startPoint y: 91, endPoint x: 19, endPoint y: 57, distance: 38.4
click at [19, 57] on div "Mācību tēma: Fizika 9. klases 1. ieskaites mācību materiāls #7 📝 6. tēma. Iztva…" at bounding box center [139, 67] width 279 height 135
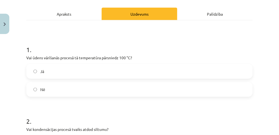
drag, startPoint x: 69, startPoint y: 34, endPoint x: 29, endPoint y: 80, distance: 61.7
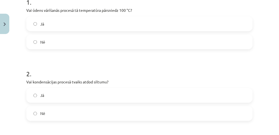
scroll to position [128, 0]
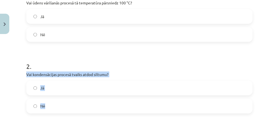
drag, startPoint x: 57, startPoint y: 111, endPoint x: 22, endPoint y: 75, distance: 49.8
click at [22, 75] on div "Mācību tēma: Fizika 9. klases 1. ieskaites mācību materiāls #7 📝 6. tēma. Iztva…" at bounding box center [139, 67] width 279 height 135
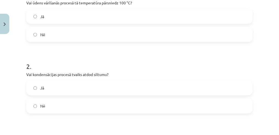
click at [71, 59] on h1 "2 ." at bounding box center [139, 61] width 226 height 17
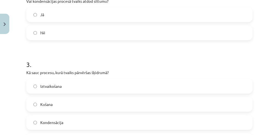
scroll to position [219, 0]
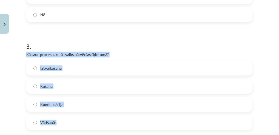
drag, startPoint x: 60, startPoint y: 122, endPoint x: 21, endPoint y: 53, distance: 78.8
click at [21, 53] on div "Mācību tēma: Fizika 9. klases 1. ieskaites mācību materiāls #7 📝 6. tēma. Iztva…" at bounding box center [139, 67] width 279 height 135
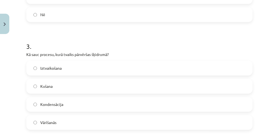
click at [71, 36] on h1 "3 ." at bounding box center [139, 41] width 226 height 17
click at [38, 105] on label "Kondensācija" at bounding box center [139, 104] width 225 height 14
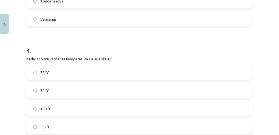
scroll to position [328, 0]
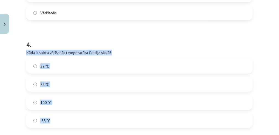
drag, startPoint x: 53, startPoint y: 122, endPoint x: 26, endPoint y: 53, distance: 74.4
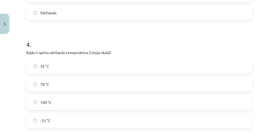
click at [77, 31] on h1 "4 ." at bounding box center [139, 39] width 226 height 17
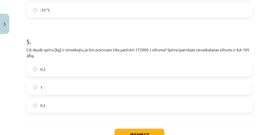
scroll to position [438, 0]
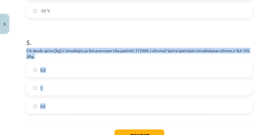
drag, startPoint x: 53, startPoint y: 106, endPoint x: 21, endPoint y: 49, distance: 65.8
click at [21, 49] on div "Mācību tēma: Fizika 9. klases 1. ieskaites mācību materiāls #7 📝 6. tēma. Iztva…" at bounding box center [139, 67] width 279 height 135
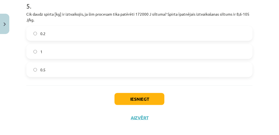
scroll to position [480, 0]
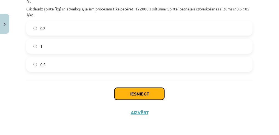
click at [143, 93] on button "Iesniegt" at bounding box center [139, 94] width 50 height 12
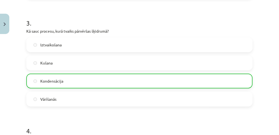
scroll to position [151, 0]
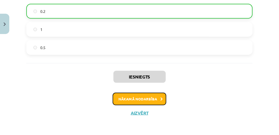
click at [134, 98] on button "Nākamā nodarbība" at bounding box center [140, 99] width 54 height 13
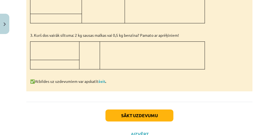
scroll to position [377, 0]
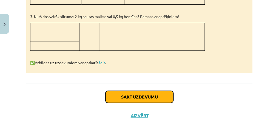
click at [131, 94] on button "Sākt uzdevumu" at bounding box center [139, 97] width 68 height 12
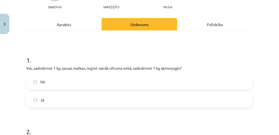
scroll to position [68, 0]
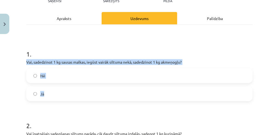
drag, startPoint x: 48, startPoint y: 96, endPoint x: 24, endPoint y: 62, distance: 42.1
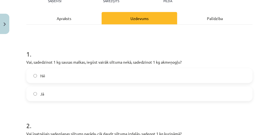
click at [37, 76] on label "Nē" at bounding box center [139, 76] width 225 height 14
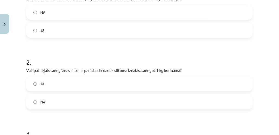
scroll to position [141, 0]
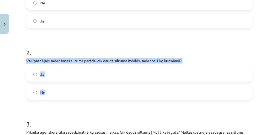
drag, startPoint x: 59, startPoint y: 90, endPoint x: 24, endPoint y: 61, distance: 45.9
click at [24, 61] on div "7 XP Saņemsi Sarežģīts 133 pilda Apraksts Uzdevums Palīdzība 1 . Vai, sadedzino…" at bounding box center [139, 70] width 233 height 350
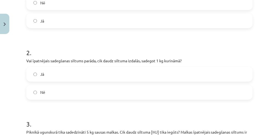
click at [67, 40] on h1 "2 ." at bounding box center [139, 47] width 226 height 17
click at [38, 74] on label "Jā" at bounding box center [139, 74] width 225 height 14
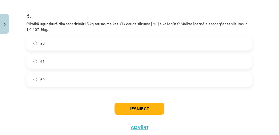
scroll to position [251, 0]
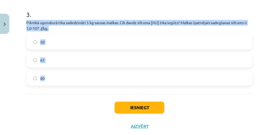
drag, startPoint x: 49, startPoint y: 78, endPoint x: 22, endPoint y: 23, distance: 61.2
click at [22, 23] on div "Mācību tēma: Fizika 9. klases 1. ieskaites mācību materiāls #8 📝 7. tēma. Kurin…" at bounding box center [139, 67] width 279 height 135
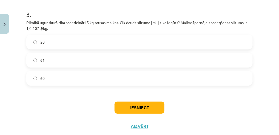
click at [41, 107] on div "Iesniegt Aizvērt" at bounding box center [139, 113] width 226 height 38
click at [140, 108] on button "Iesniegt" at bounding box center [139, 107] width 50 height 12
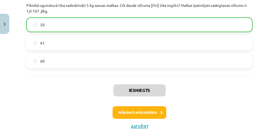
scroll to position [281, 0]
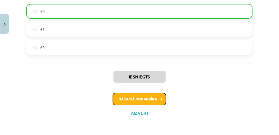
click at [146, 100] on button "Nākamā nodarbība" at bounding box center [140, 99] width 54 height 13
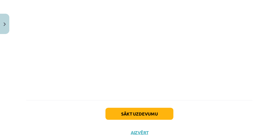
scroll to position [470, 0]
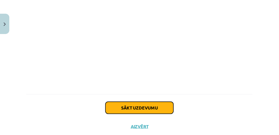
click at [139, 114] on button "Sākt uzdevumu" at bounding box center [139, 108] width 68 height 12
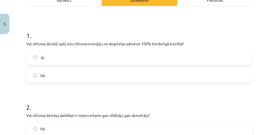
scroll to position [68, 0]
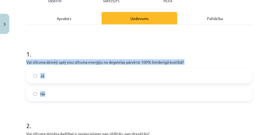
drag, startPoint x: 48, startPoint y: 93, endPoint x: 15, endPoint y: 59, distance: 47.4
click at [15, 59] on div "Mācību tēma: Fizika 9. klases 1. ieskaites mācību materiāls #9 📝 8. tēma. Siltu…" at bounding box center [139, 67] width 279 height 135
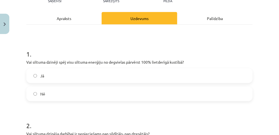
click at [81, 41] on h1 "1 ." at bounding box center [139, 49] width 226 height 17
drag, startPoint x: 37, startPoint y: 94, endPoint x: 40, endPoint y: 97, distance: 4.1
click at [37, 94] on label "Nē" at bounding box center [139, 94] width 225 height 14
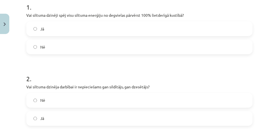
scroll to position [141, 0]
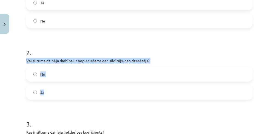
drag, startPoint x: 48, startPoint y: 95, endPoint x: 24, endPoint y: 61, distance: 41.4
click at [24, 61] on div "8 XP Saņemsi Sarežģīts 133 pilda Apraksts Uzdevums Palīdzība 1 . Vai siltuma dz…" at bounding box center [139, 129] width 233 height 469
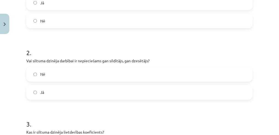
click at [77, 45] on h1 "2 ." at bounding box center [139, 47] width 226 height 17
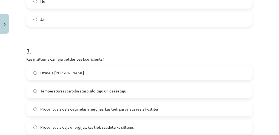
scroll to position [233, 0]
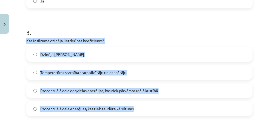
drag, startPoint x: 137, startPoint y: 107, endPoint x: 25, endPoint y: 41, distance: 130.1
click at [25, 41] on div "8 XP Saņemsi Sarežģīts 133 pilda Apraksts Uzdevums Palīdzība 1 . Vai siltuma dz…" at bounding box center [139, 38] width 233 height 469
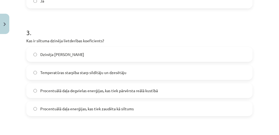
click at [85, 22] on h1 "3 ." at bounding box center [139, 27] width 226 height 17
click at [37, 110] on label "Procentuālā daļa enerģijas, kas tiek zaudēta kā siltums" at bounding box center [139, 109] width 225 height 14
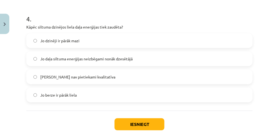
scroll to position [360, 0]
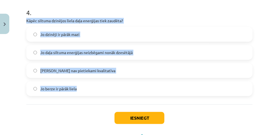
drag, startPoint x: 85, startPoint y: 87, endPoint x: 25, endPoint y: 18, distance: 90.8
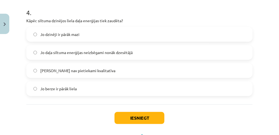
click at [103, 8] on h1 "4 ." at bounding box center [139, 7] width 226 height 17
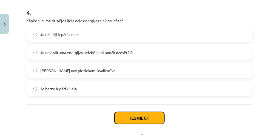
click at [142, 118] on button "Iesniegt" at bounding box center [139, 118] width 50 height 12
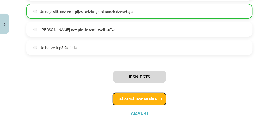
click at [128, 98] on button "Nākamā nodarbība" at bounding box center [140, 99] width 54 height 13
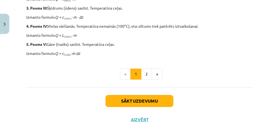
scroll to position [329, 0]
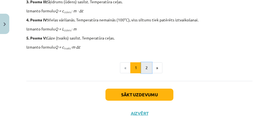
click at [145, 67] on button "2" at bounding box center [146, 67] width 11 height 11
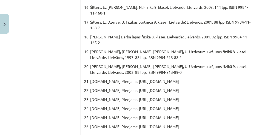
scroll to position [408, 0]
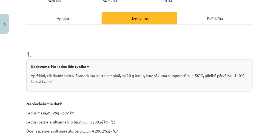
scroll to position [123, 0]
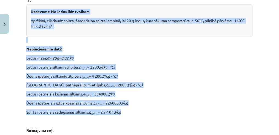
drag, startPoint x: 130, startPoint y: 113, endPoint x: 18, endPoint y: 12, distance: 151.2
click at [18, 12] on div "Mācību tēma: Fizika 9. klases 1. ieskaites mācību materiāls #10 ✅ Kopsavilkuma …" at bounding box center [139, 67] width 279 height 135
click at [169, 64] on p "Ledus īpatnējā siltumietilpība, c ledus ​ = 2200 J/(kg · °C)" at bounding box center [139, 67] width 226 height 6
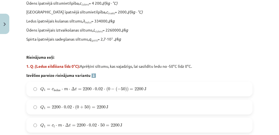
scroll to position [209, 0]
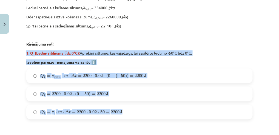
drag, startPoint x: 130, startPoint y: 111, endPoint x: 22, endPoint y: 52, distance: 123.2
click at [22, 52] on div "Mācību tēma: Fizika 9. klases 1. ieskaites mācību materiāls #10 ✅ Kopsavilkuma …" at bounding box center [139, 67] width 279 height 135
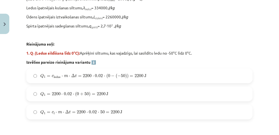
click at [110, 33] on p at bounding box center [139, 35] width 226 height 6
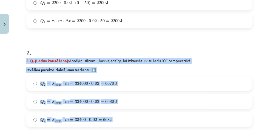
drag, startPoint x: 109, startPoint y: 121, endPoint x: 23, endPoint y: 59, distance: 106.7
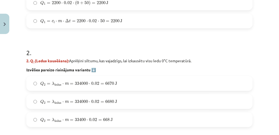
click at [76, 46] on h1 "2 ." at bounding box center [139, 47] width 226 height 17
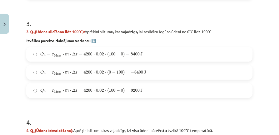
scroll to position [428, 0]
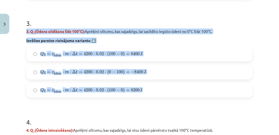
drag, startPoint x: 147, startPoint y: 90, endPoint x: 22, endPoint y: 28, distance: 139.6
click at [22, 28] on div "Mācību tēma: Fizika 9. klases 1. ieskaites mācību materiāls #10 ✅ Kopsavilkuma …" at bounding box center [139, 67] width 279 height 135
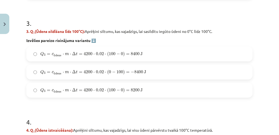
click at [106, 19] on h1 "3 ." at bounding box center [139, 18] width 226 height 17
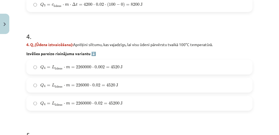
scroll to position [519, 0]
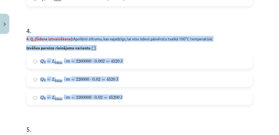
drag, startPoint x: 128, startPoint y: 97, endPoint x: 21, endPoint y: 36, distance: 123.2
click at [21, 36] on div "Mācību tēma: Fizika 9. klases 1. ieskaites mācību materiāls #10 ✅ Kopsavilkuma …" at bounding box center [139, 67] width 279 height 135
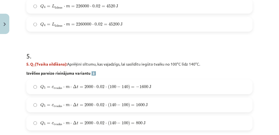
scroll to position [629, 0]
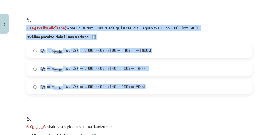
drag, startPoint x: 152, startPoint y: 85, endPoint x: 22, endPoint y: 24, distance: 143.6
click at [22, 24] on div "Mācību tēma: Fizika 9. klases 1. ieskaites mācību materiāls #10 ✅ Kopsavilkuma …" at bounding box center [139, 67] width 279 height 135
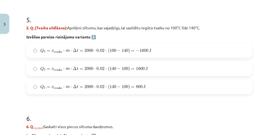
click at [108, 15] on h1 "5 ." at bounding box center [139, 14] width 226 height 17
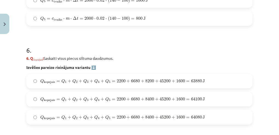
scroll to position [720, 0]
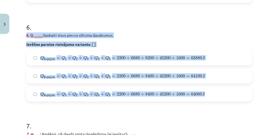
drag, startPoint x: 205, startPoint y: 92, endPoint x: 24, endPoint y: 35, distance: 190.0
click at [125, 36] on p "6. Q kopējais ​: Saskaiti visus piecus siltuma daudzumus." at bounding box center [139, 35] width 226 height 6
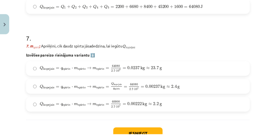
scroll to position [829, 0]
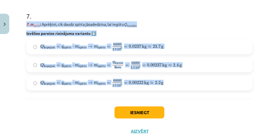
drag, startPoint x: 169, startPoint y: 81, endPoint x: 22, endPoint y: 23, distance: 158.0
click at [22, 23] on div "Mācību tēma: Fizika 9. klases 1. ieskaites mācību materiāls #10 ✅ Kopsavilkuma …" at bounding box center [139, 67] width 279 height 135
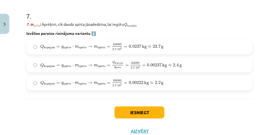
click at [127, 8] on h1 "7 ." at bounding box center [139, 11] width 226 height 17
click at [143, 111] on button "Iesniegt" at bounding box center [139, 112] width 50 height 12
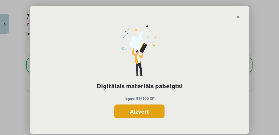
click at [137, 111] on button "Aizvērt" at bounding box center [139, 111] width 50 height 14
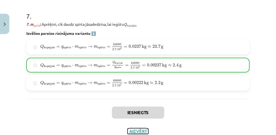
click at [143, 129] on button "Aizvērt" at bounding box center [138, 130] width 21 height 5
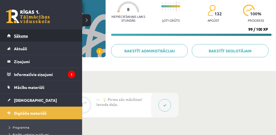
click at [16, 36] on span "Sākums" at bounding box center [21, 35] width 14 height 5
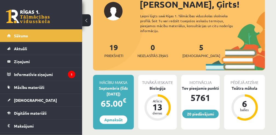
scroll to position [73, 0]
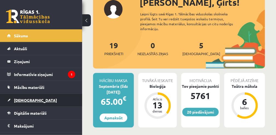
click at [26, 99] on span "[DEMOGRAPHIC_DATA]" at bounding box center [35, 99] width 43 height 5
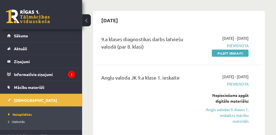
scroll to position [55, 0]
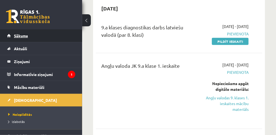
click at [22, 35] on span "Sākums" at bounding box center [21, 35] width 14 height 5
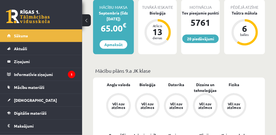
scroll to position [36, 0]
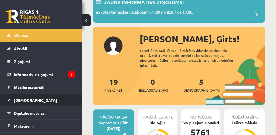
click at [25, 100] on span "[DEMOGRAPHIC_DATA]" at bounding box center [35, 99] width 43 height 5
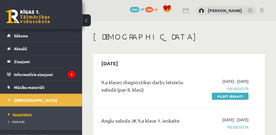
click at [28, 113] on span "Neizpildītās" at bounding box center [20, 114] width 24 height 4
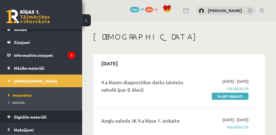
scroll to position [36, 0]
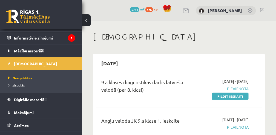
click at [22, 83] on span "Izlabotās" at bounding box center [16, 85] width 16 height 4
